Goal: Task Accomplishment & Management: Use online tool/utility

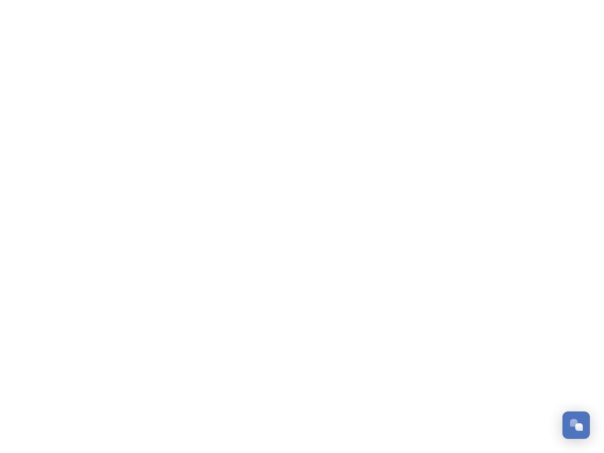
click at [576, 425] on div "Open Chat" at bounding box center [579, 427] width 8 height 8
click at [579, 320] on div "👋 Hi there - Have any questions for us? We’re here to help! Just drop us a mess…" at bounding box center [505, 269] width 170 height 235
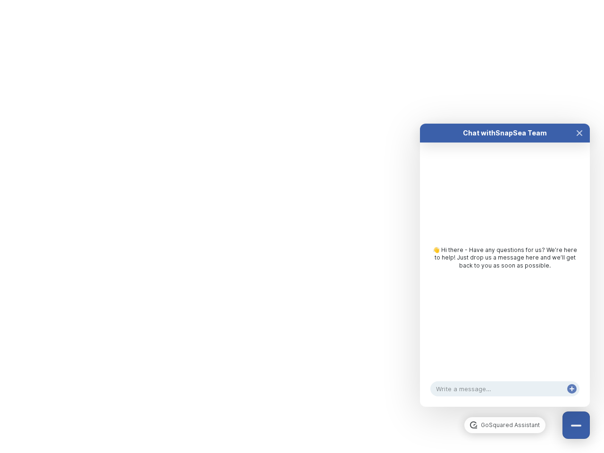
click at [505, 0] on html "/p/collection/tempest/tourism-academy-2025 Dismiss GoSquared Assistant Chat wit…" at bounding box center [302, 0] width 604 height 0
click at [505, 275] on div "👋 Hi there - Have any questions for us? We’re here to help! Just drop us a mess…" at bounding box center [505, 260] width 170 height 235
click at [579, 143] on div "👋 Hi there - Have any questions for us? We’re here to help! Just drop us a mess…" at bounding box center [505, 260] width 170 height 235
click at [572, 398] on div "Chat with SnapSea Team GoSquared Assistant 👋 Hi there - Have any questions for …" at bounding box center [505, 265] width 170 height 283
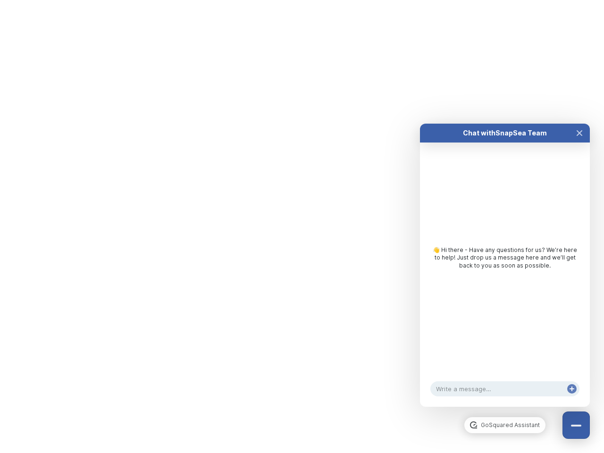
click at [302, 0] on html "/p/collection/tempest/tourism-academy-2025 Dismiss GoSquared Assistant Chat wit…" at bounding box center [302, 0] width 604 height 0
click at [295, 0] on html "/p/collection/tempest/tourism-academy-2025 Dismiss GoSquared Assistant Chat wit…" at bounding box center [302, 0] width 604 height 0
